Goal: Task Accomplishment & Management: Manage account settings

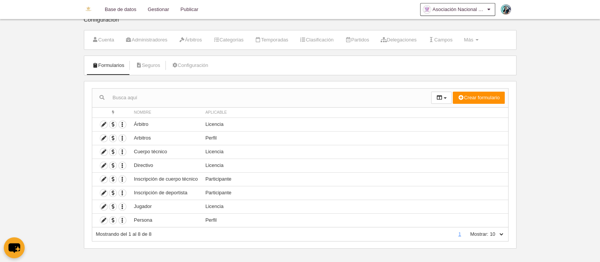
scroll to position [13, 0]
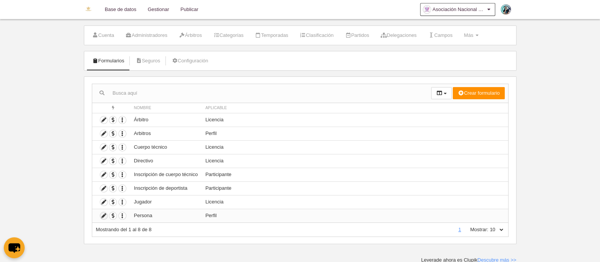
click at [103, 212] on icon at bounding box center [103, 215] width 7 height 7
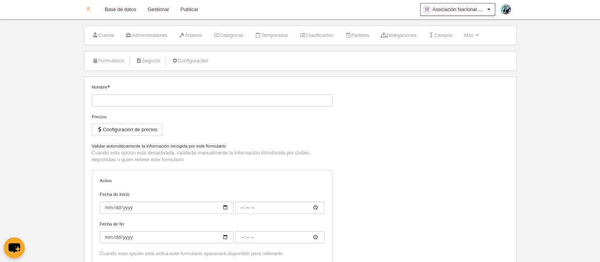
type input "Persona"
checkbox input "true"
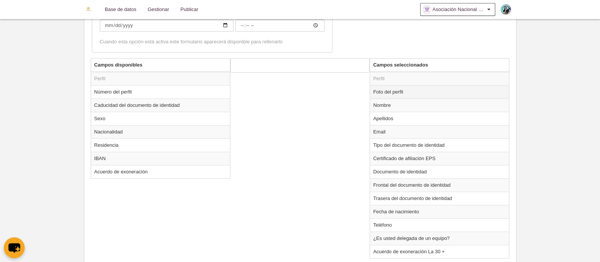
scroll to position [250, 0]
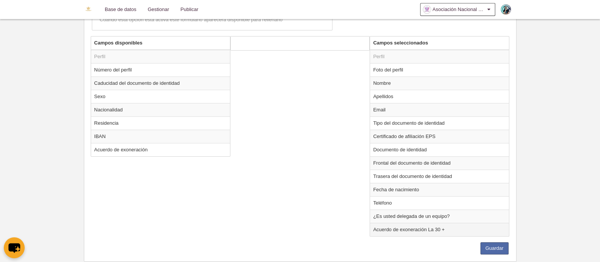
click at [459, 227] on td "Acuerdo de exoneración La 30 +" at bounding box center [439, 228] width 139 height 13
radio input "true"
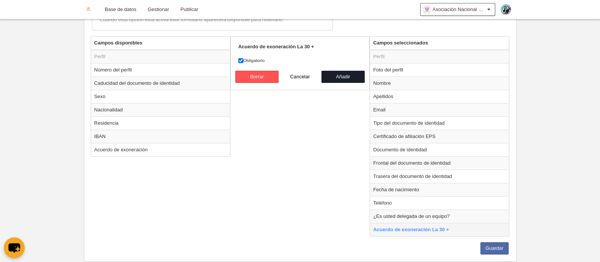
click at [459, 227] on td "Acuerdo de exoneración La 30 +" at bounding box center [439, 228] width 139 height 13
click at [429, 229] on td "Acuerdo de exoneración La 30 +" at bounding box center [439, 228] width 139 height 13
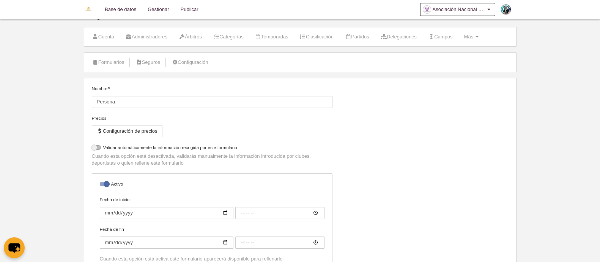
scroll to position [0, 0]
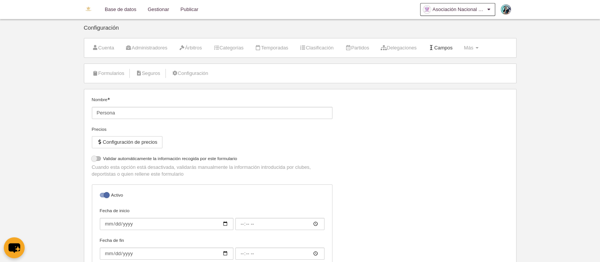
click at [453, 45] on link "Campos" at bounding box center [440, 47] width 33 height 11
type input "Persona"
checkbox input "true"
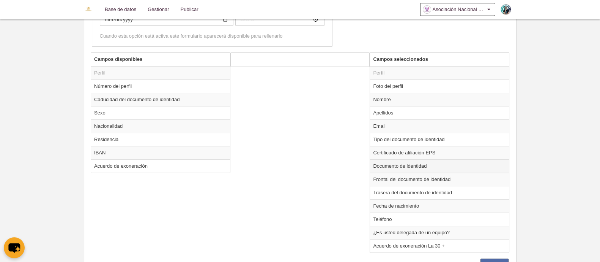
scroll to position [219, 0]
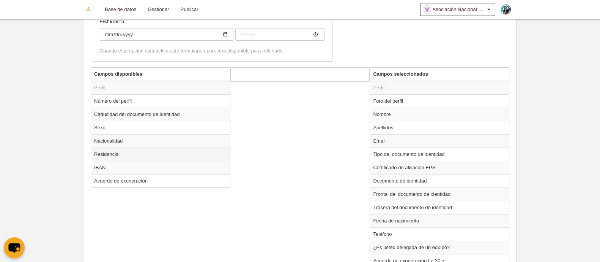
click at [143, 154] on td "Residencia" at bounding box center [160, 153] width 139 height 13
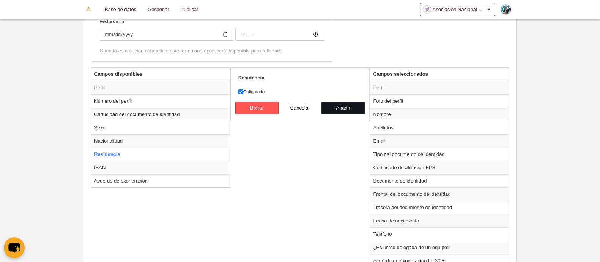
click at [349, 107] on button "Añadir" at bounding box center [343, 108] width 43 height 12
radio input "false"
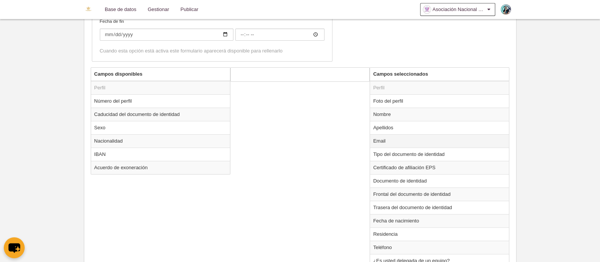
scroll to position [266, 0]
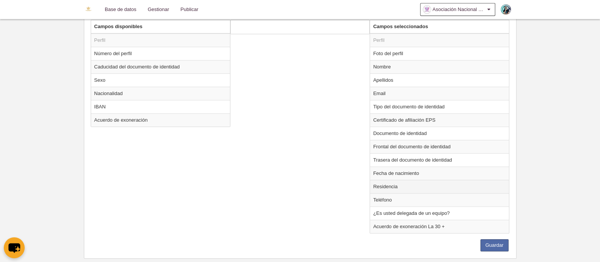
click at [388, 185] on td "Residencia" at bounding box center [439, 186] width 139 height 13
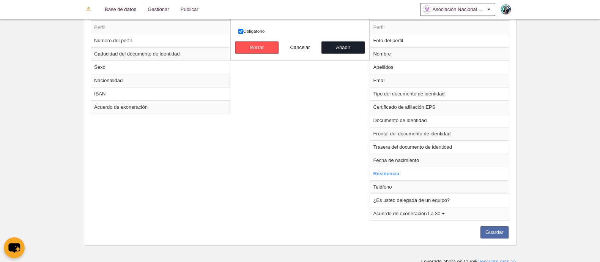
scroll to position [279, 0]
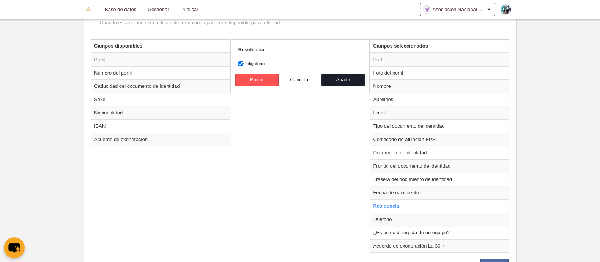
scroll to position [232, 0]
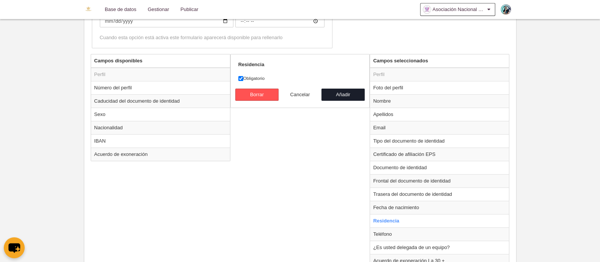
click at [297, 93] on button "Cancelar" at bounding box center [300, 94] width 43 height 12
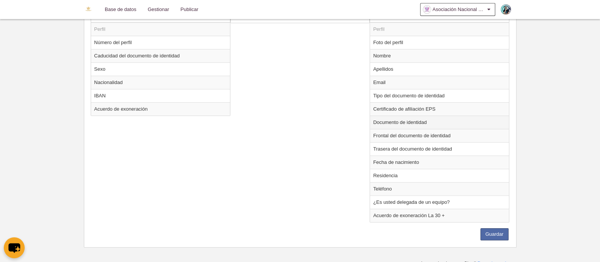
scroll to position [279, 0]
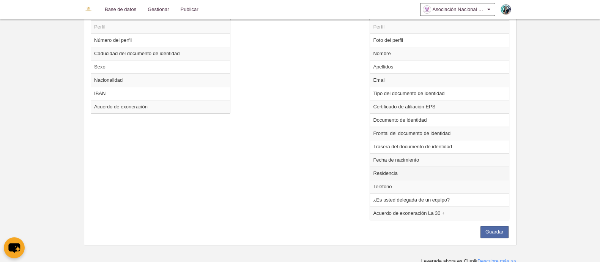
click at [456, 172] on td "Residencia" at bounding box center [439, 172] width 139 height 13
radio input "true"
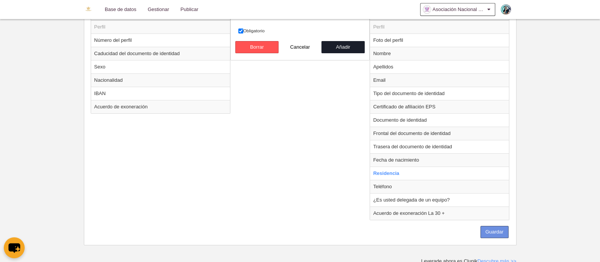
click at [505, 230] on button "Guardar" at bounding box center [495, 232] width 28 height 12
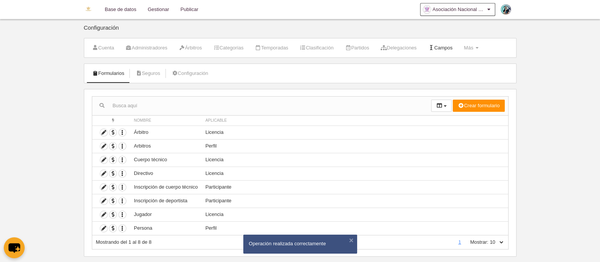
click at [450, 46] on link "Campos" at bounding box center [440, 47] width 33 height 11
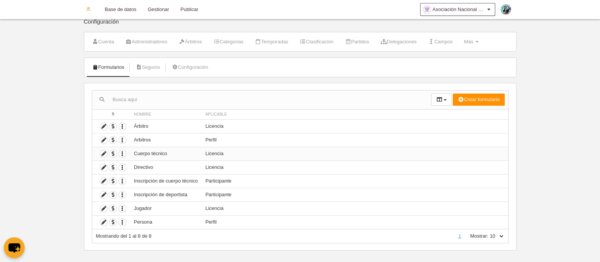
scroll to position [13, 0]
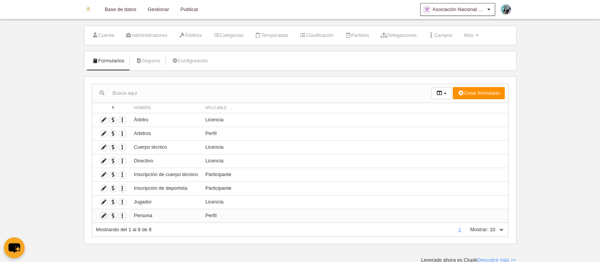
click at [104, 214] on icon at bounding box center [103, 215] width 7 height 7
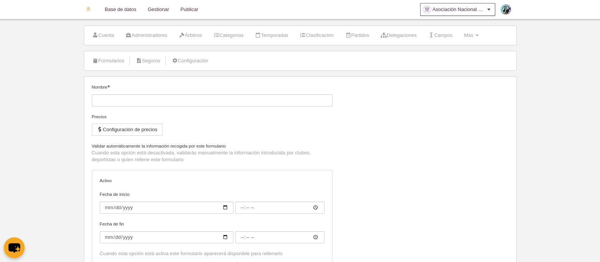
type input "Persona"
checkbox input "true"
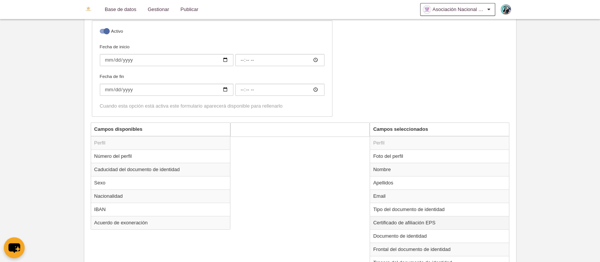
scroll to position [279, 0]
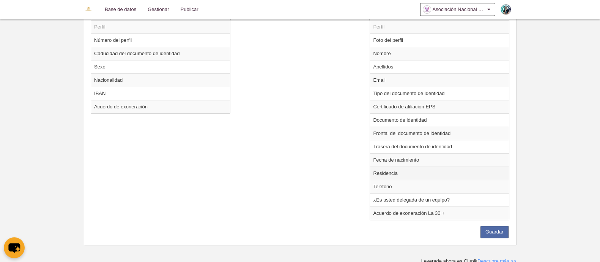
click at [410, 169] on td "Residencia" at bounding box center [439, 172] width 139 height 13
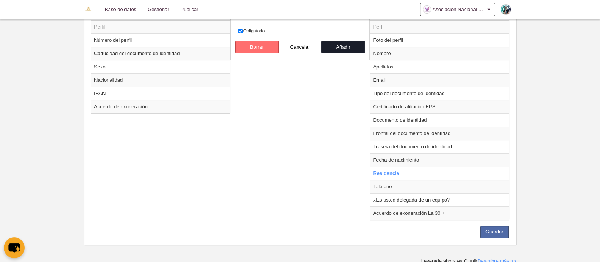
click at [260, 46] on button "Borrar" at bounding box center [256, 47] width 43 height 12
radio input "false"
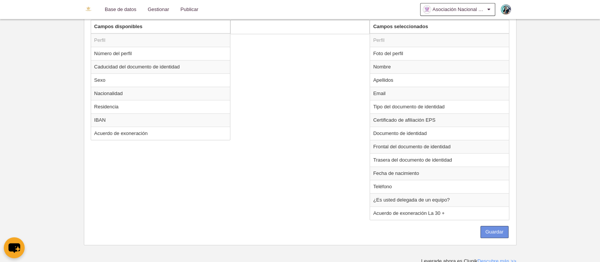
click at [488, 229] on button "Guardar" at bounding box center [495, 232] width 28 height 12
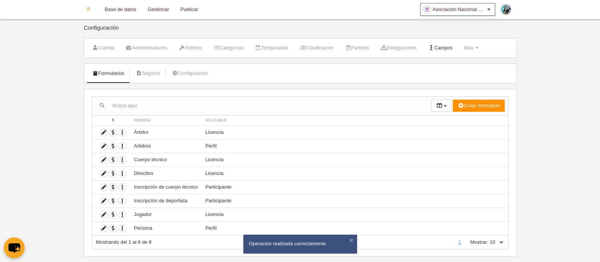
click at [454, 45] on link "Campos" at bounding box center [440, 47] width 33 height 11
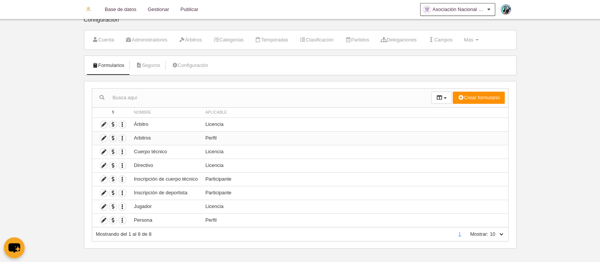
scroll to position [13, 0]
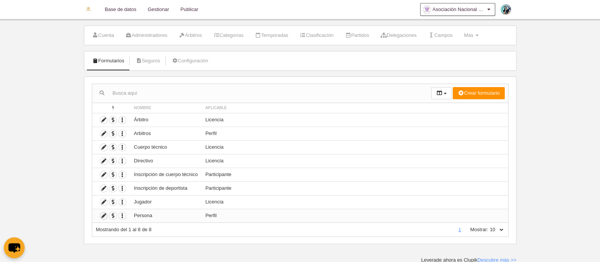
click at [105, 216] on icon at bounding box center [103, 215] width 7 height 7
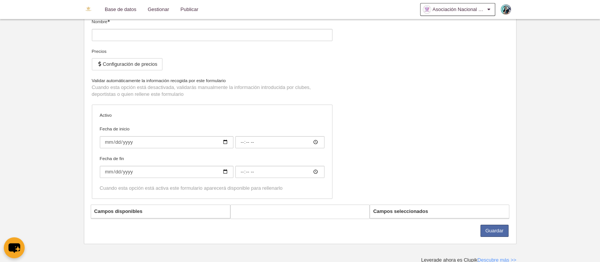
type input "Persona"
checkbox input "true"
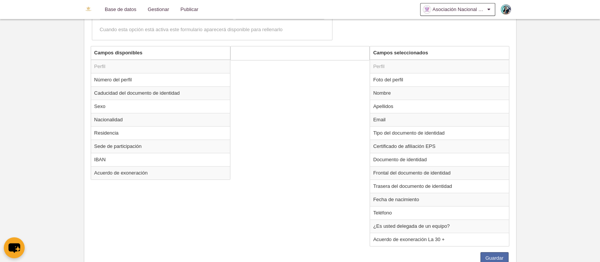
scroll to position [219, 0]
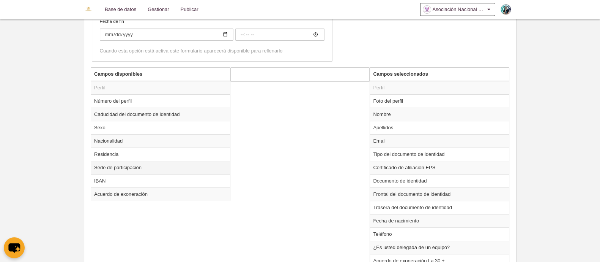
click at [137, 163] on td "Sede de participación" at bounding box center [160, 167] width 139 height 13
radio input "true"
select select
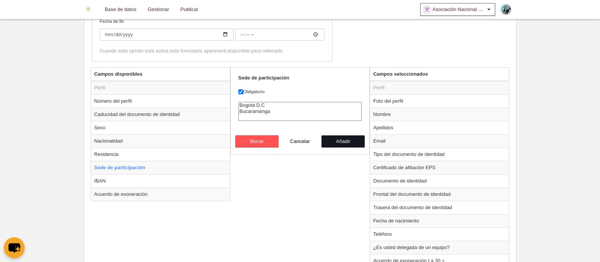
click at [348, 138] on button "Añadir" at bounding box center [343, 141] width 43 height 12
radio input "false"
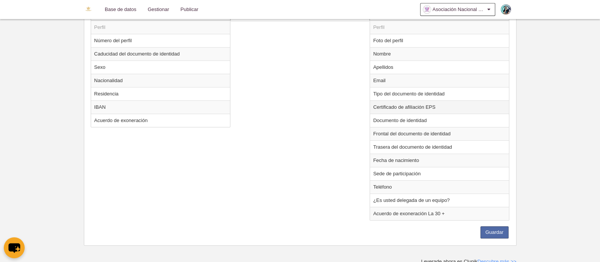
scroll to position [279, 0]
click at [502, 229] on button "Guardar" at bounding box center [495, 232] width 28 height 12
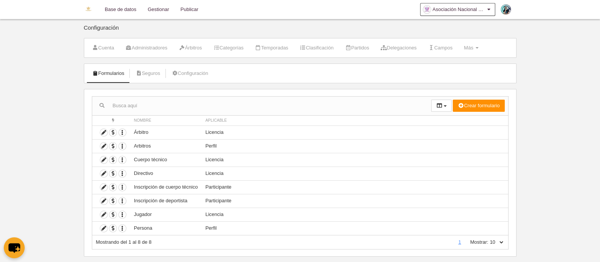
click at [120, 8] on link "Base de datos" at bounding box center [120, 9] width 43 height 19
